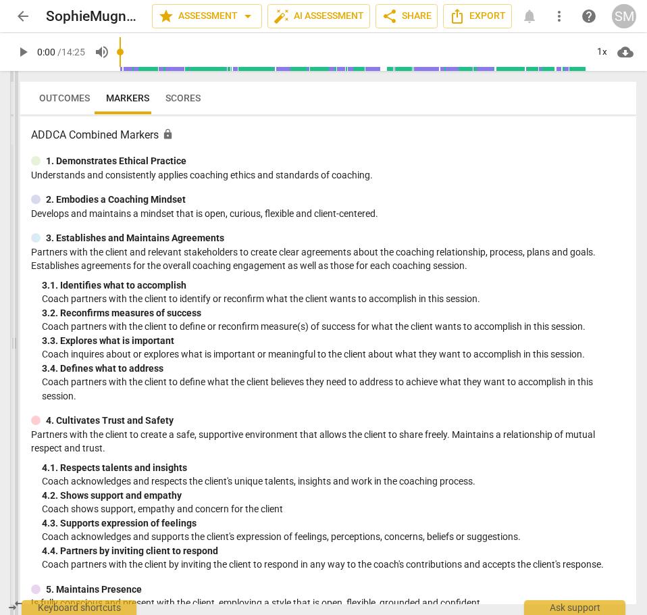
drag, startPoint x: 324, startPoint y: 343, endPoint x: 15, endPoint y: 384, distance: 311.4
click at [15, 384] on span at bounding box center [14, 343] width 8 height 544
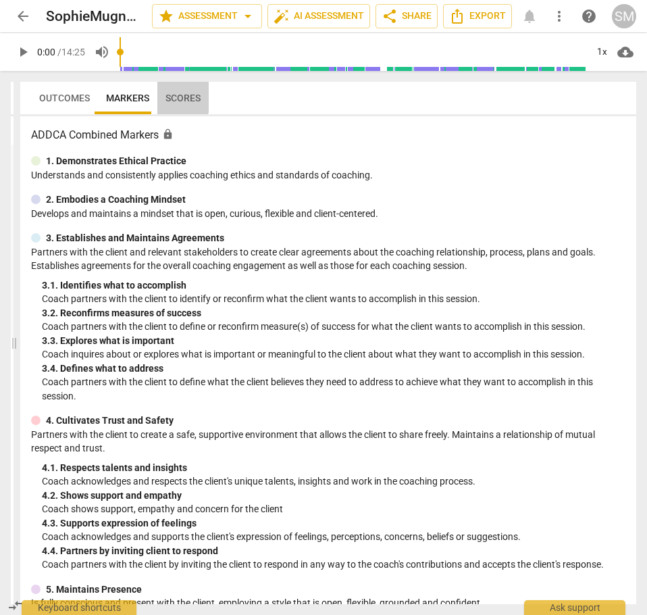
click at [175, 97] on span "Scores" at bounding box center [183, 98] width 35 height 11
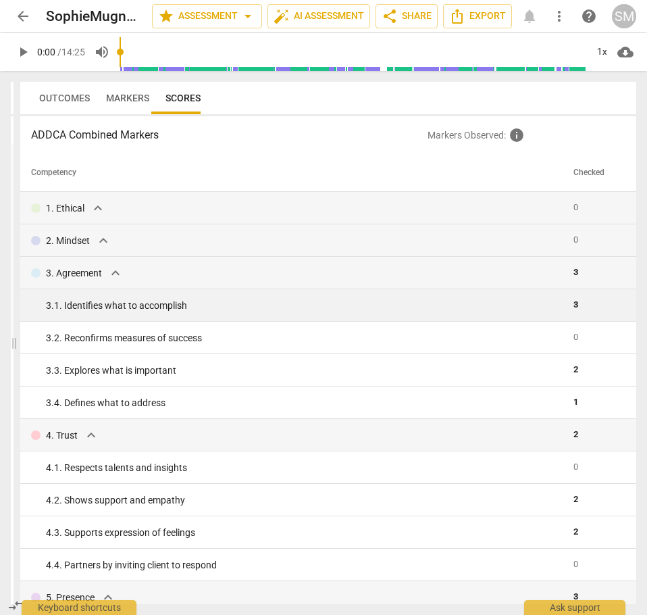
click at [109, 301] on div "3. 1. Identifies what to accomplish" at bounding box center [304, 306] width 517 height 14
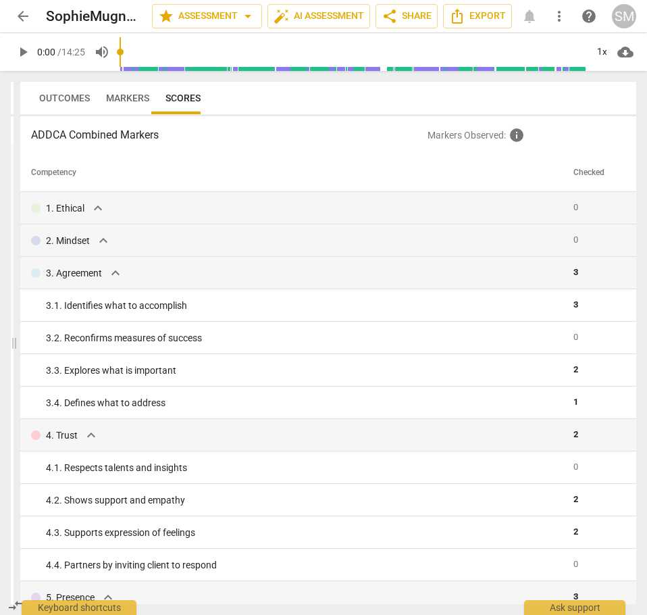
click at [120, 95] on span "Markers" at bounding box center [127, 98] width 43 height 11
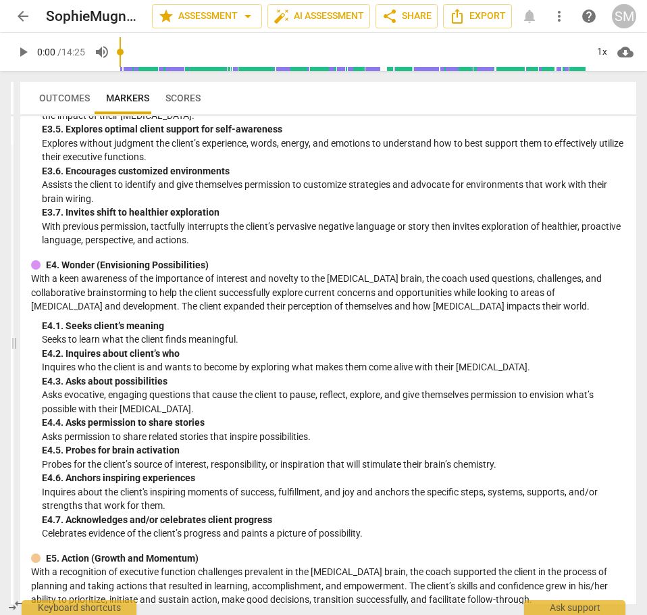
scroll to position [2644, 0]
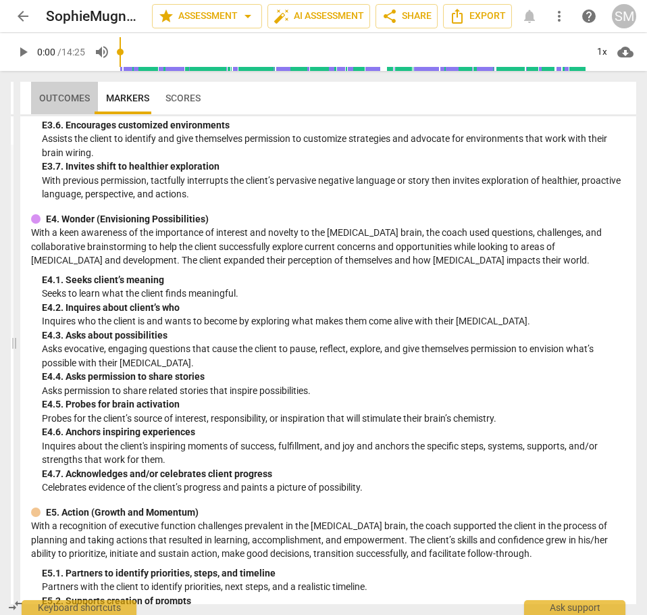
click at [69, 93] on span "Outcomes" at bounding box center [64, 98] width 51 height 11
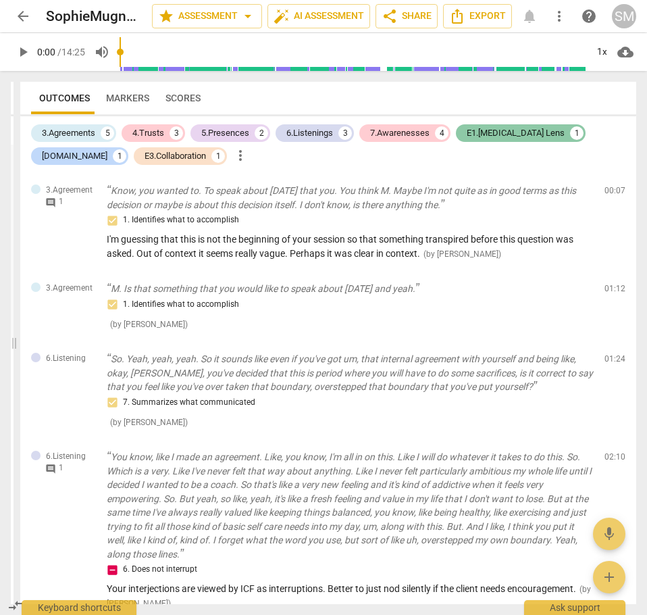
click at [470, 131] on div "E1.ADHD Lens" at bounding box center [516, 133] width 98 height 14
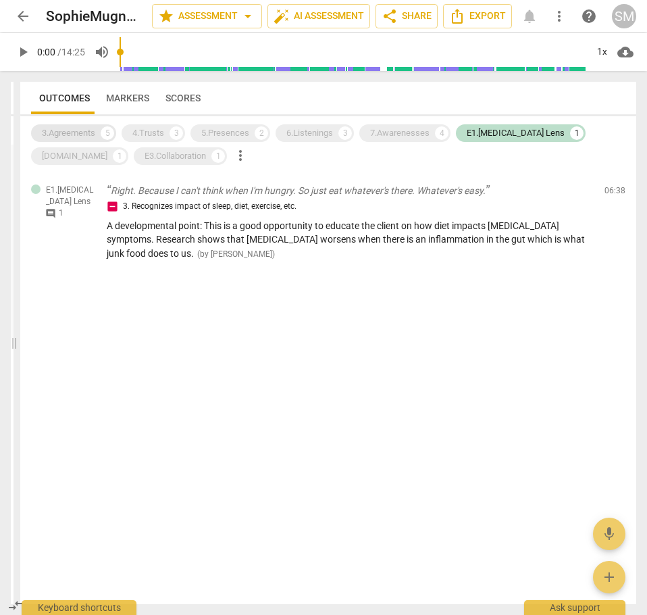
click at [64, 130] on div "3.Agreements" at bounding box center [68, 133] width 53 height 14
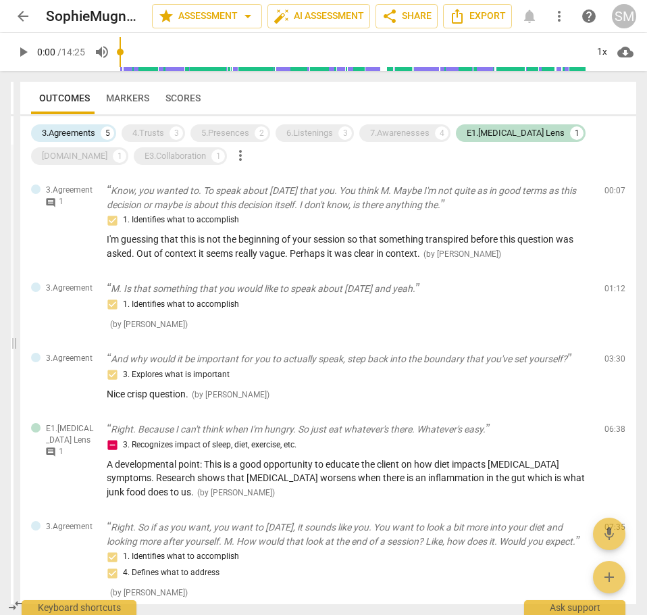
click at [196, 101] on span "Scores" at bounding box center [182, 97] width 51 height 19
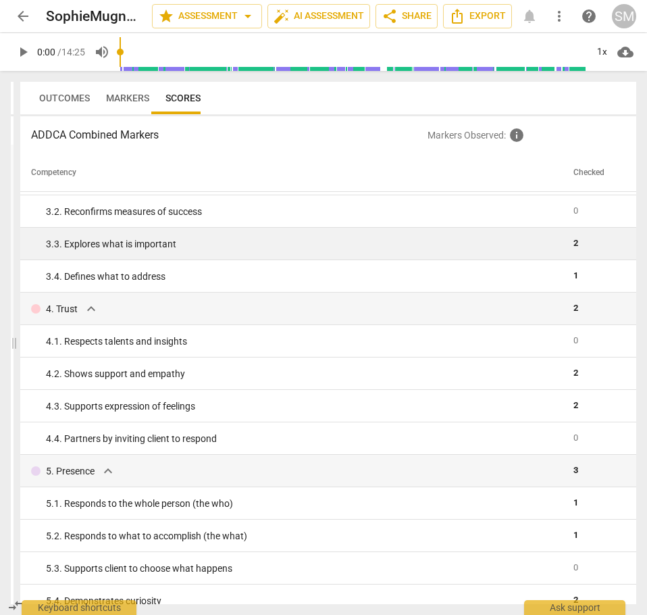
scroll to position [0, 0]
